Goal: Transaction & Acquisition: Purchase product/service

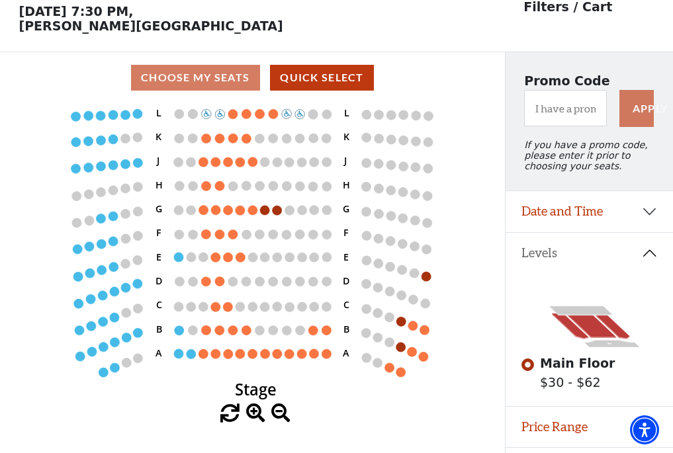
scroll to position [62, 0]
